Goal: Task Accomplishment & Management: Manage account settings

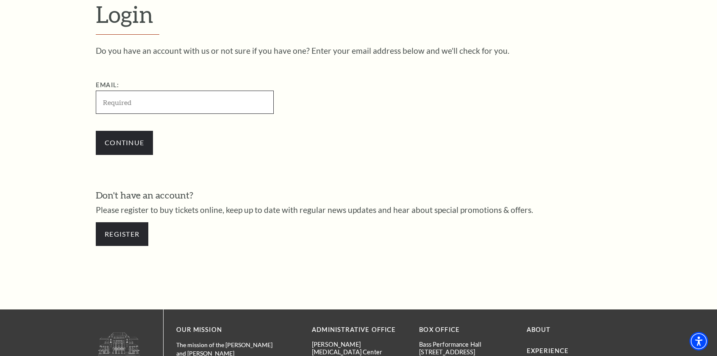
click at [119, 104] on input "Email:" at bounding box center [185, 102] width 178 height 23
click at [133, 106] on input "Email:" at bounding box center [185, 102] width 178 height 23
type input "bcasey199@gmail.com"
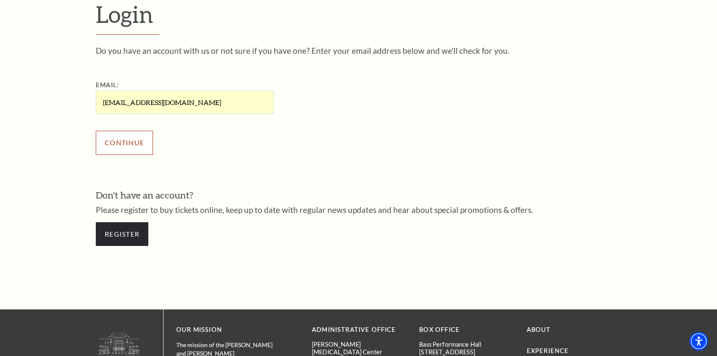
click at [126, 147] on input "Continue" at bounding box center [124, 143] width 57 height 24
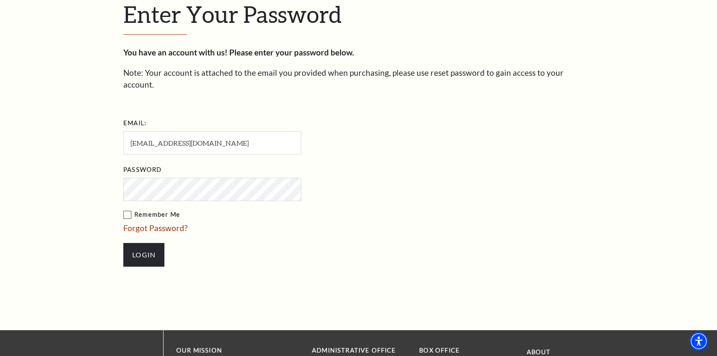
click at [128, 210] on label "Remember Me" at bounding box center [254, 215] width 263 height 11
click at [0, 0] on input "Remember Me" at bounding box center [0, 0] width 0 height 0
click at [148, 243] on input "Login" at bounding box center [143, 255] width 41 height 24
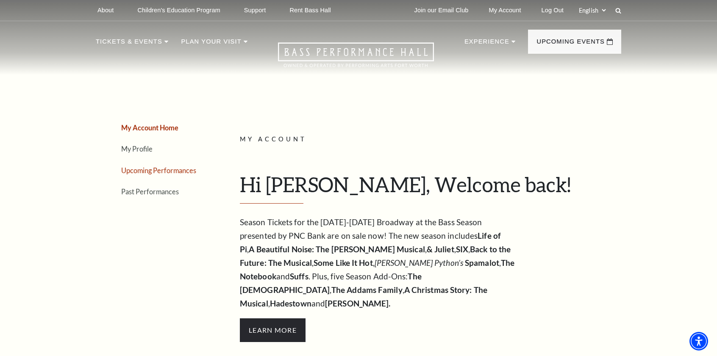
click at [156, 170] on link "Upcoming Performances" at bounding box center [158, 171] width 75 height 8
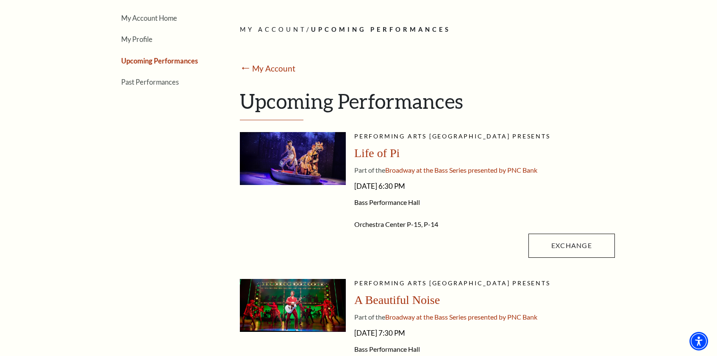
scroll to position [127, 0]
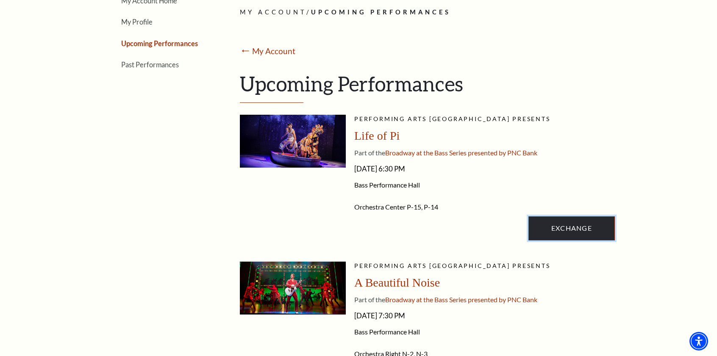
click at [570, 220] on link "Exchange" at bounding box center [571, 229] width 86 height 24
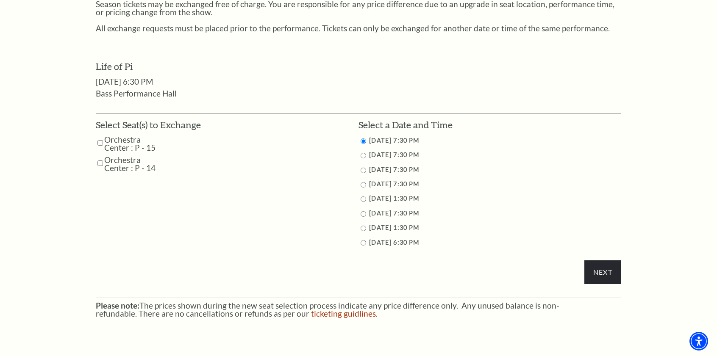
scroll to position [381, 0]
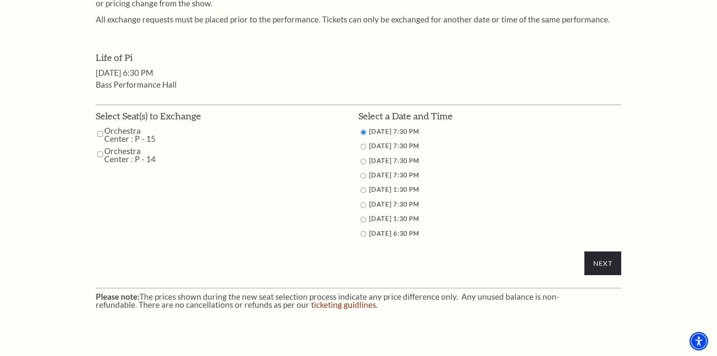
click at [100, 131] on input "Orchestra Center : P - 15" at bounding box center [100, 134] width 6 height 15
checkbox input "true"
click at [100, 154] on input "Orchestra Center : P - 14" at bounding box center [100, 154] width 6 height 15
checkbox input "true"
click at [364, 234] on input "9/28/2025 6:30 PM" at bounding box center [364, 234] width 6 height 6
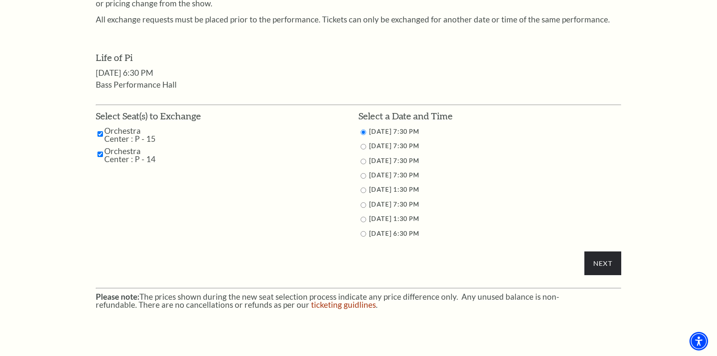
radio input "true"
click at [607, 263] on input "Next" at bounding box center [602, 264] width 37 height 24
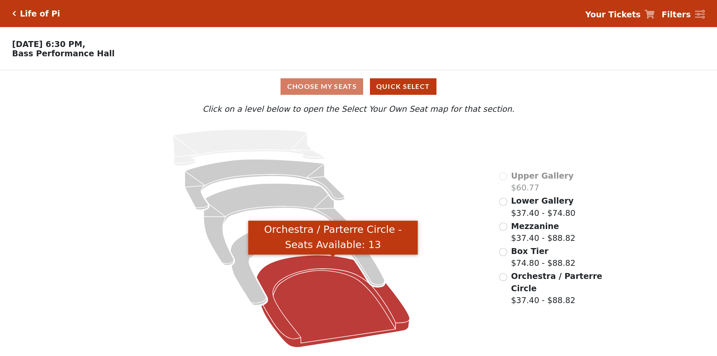
click at [334, 323] on icon "Orchestra / Parterre Circle - Seats Available: 13" at bounding box center [332, 302] width 153 height 92
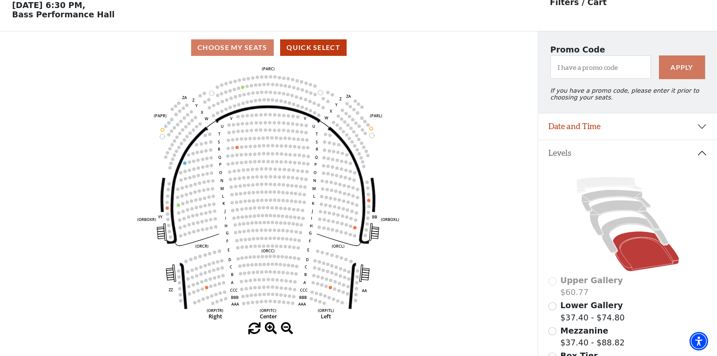
scroll to position [39, 0]
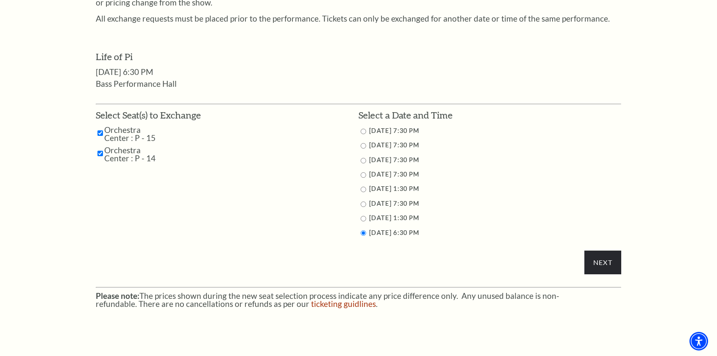
click at [363, 203] on input "9/27/2025 7:30 PM" at bounding box center [364, 205] width 6 height 6
radio input "true"
click at [363, 187] on input "9/27/2025 1:30 PM" at bounding box center [364, 190] width 6 height 6
radio input "true"
click at [361, 172] on li "9/26/2025 7:30 PM" at bounding box center [490, 175] width 263 height 11
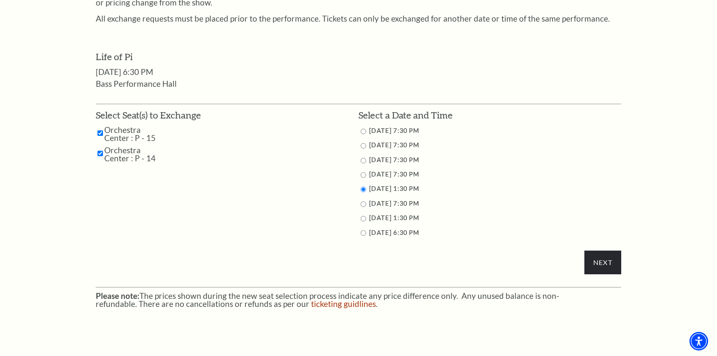
click at [366, 175] on input "9/26/2025 7:30 PM" at bounding box center [364, 175] width 6 height 6
radio input "true"
click at [602, 265] on input "Next" at bounding box center [602, 263] width 37 height 24
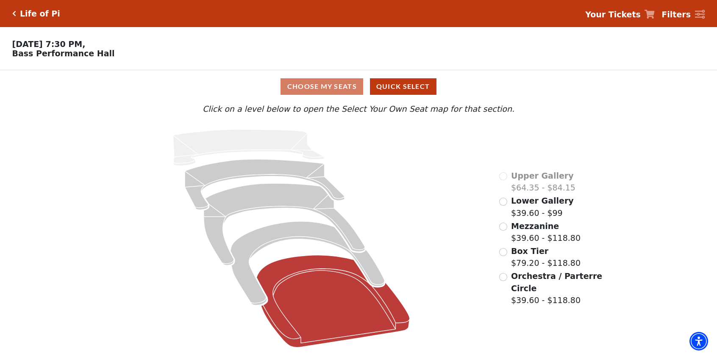
click at [326, 314] on icon at bounding box center [332, 302] width 153 height 92
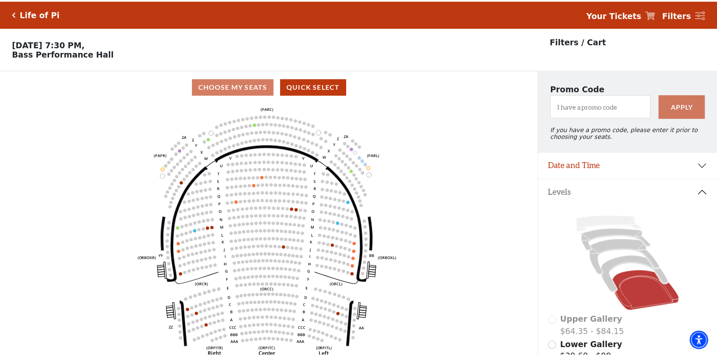
scroll to position [39, 0]
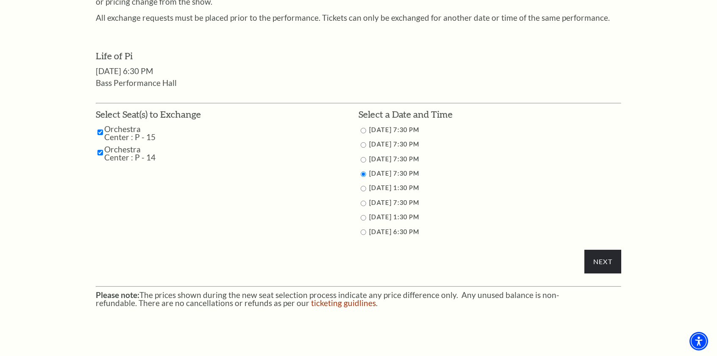
click at [362, 231] on input "9/28/2025 6:30 PM" at bounding box center [364, 233] width 6 height 6
radio input "true"
click at [602, 264] on input "Next" at bounding box center [602, 262] width 37 height 24
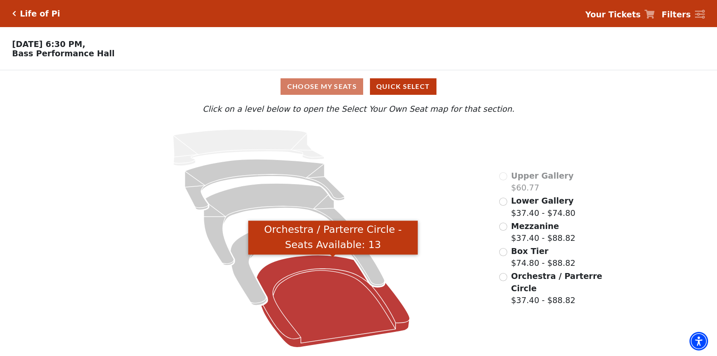
click at [324, 274] on icon "Orchestra / Parterre Circle - Seats Available: 13" at bounding box center [332, 302] width 153 height 92
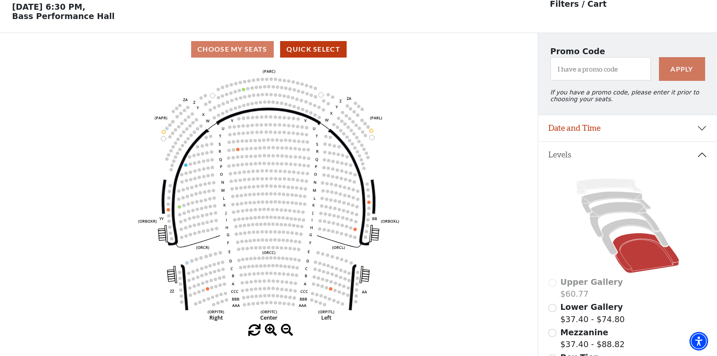
scroll to position [39, 0]
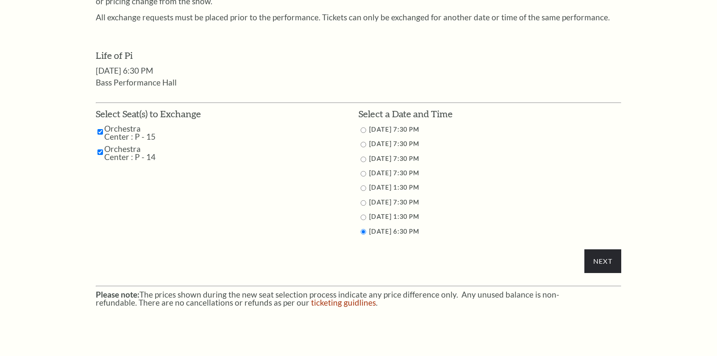
scroll to position [384, 0]
click at [362, 174] on input "9/26/2025 7:30 PM" at bounding box center [364, 174] width 6 height 6
radio input "true"
